Goal: Task Accomplishment & Management: Use online tool/utility

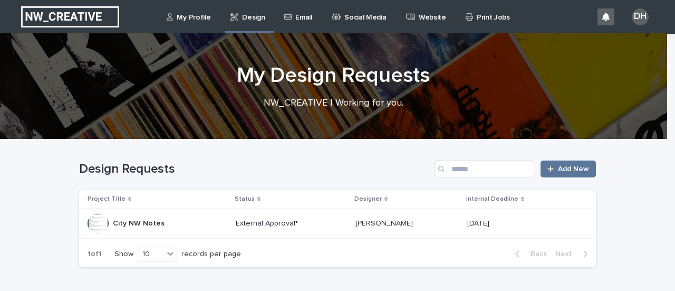
click at [169, 223] on div "City NW Notes City NW Notes" at bounding box center [158, 223] width 140 height 21
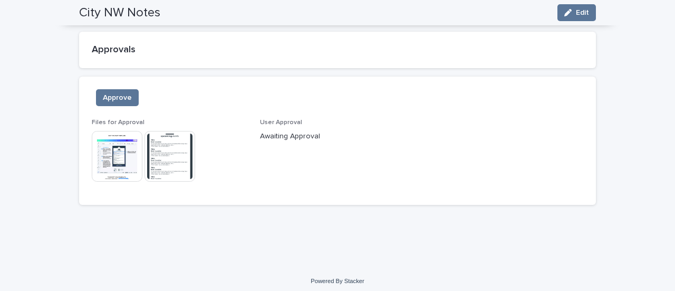
scroll to position [807, 0]
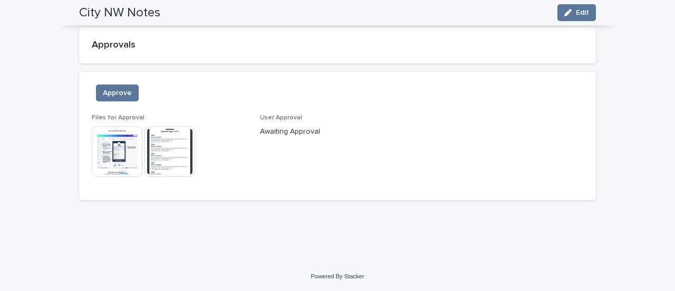
click at [121, 155] on img at bounding box center [117, 151] width 51 height 51
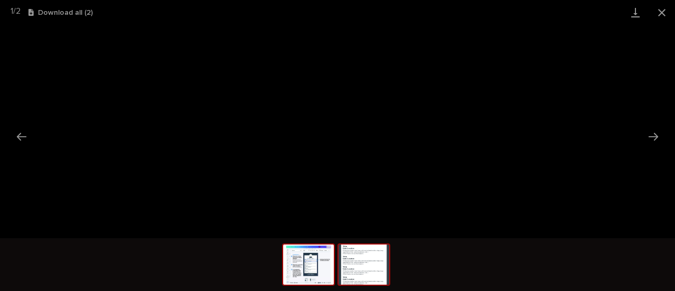
click at [357, 267] on img at bounding box center [364, 264] width 51 height 40
click at [658, 14] on button "Close gallery" at bounding box center [662, 12] width 26 height 25
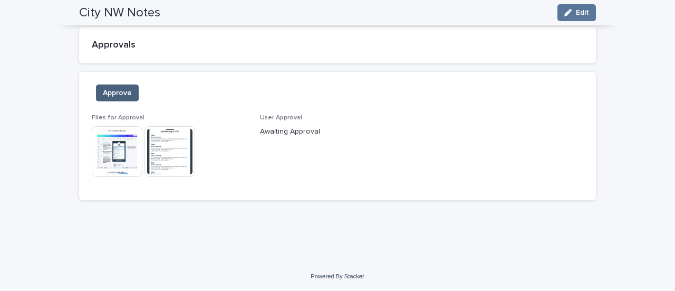
click at [111, 92] on span "Approve" at bounding box center [117, 93] width 29 height 11
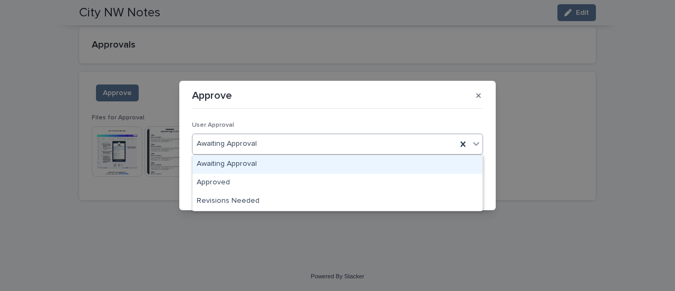
click at [476, 146] on icon at bounding box center [476, 143] width 11 height 11
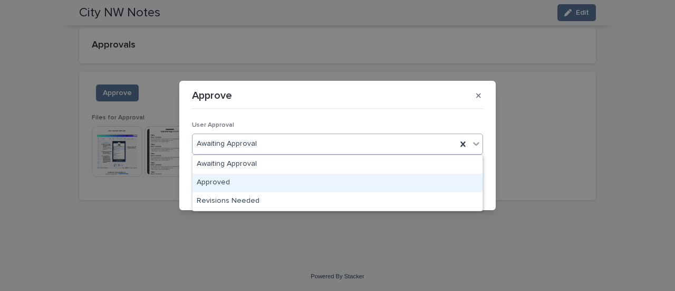
click at [422, 181] on div "Approved" at bounding box center [338, 183] width 290 height 18
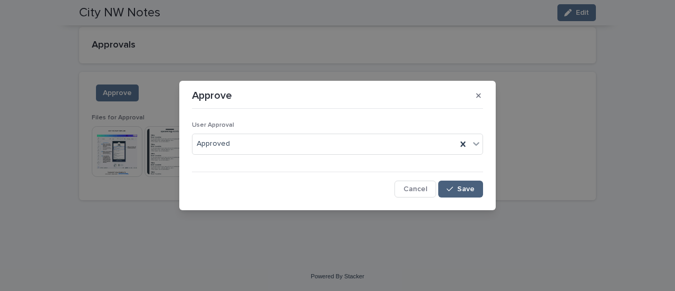
click at [464, 187] on span "Save" at bounding box center [465, 188] width 17 height 7
